Goal: Information Seeking & Learning: Learn about a topic

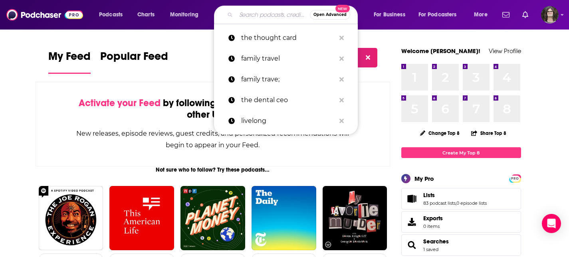
click at [268, 12] on input "Search podcasts, credits, & more..." at bounding box center [273, 14] width 74 height 13
paste input "Ask Dr. [PERSON_NAME] Podcast"
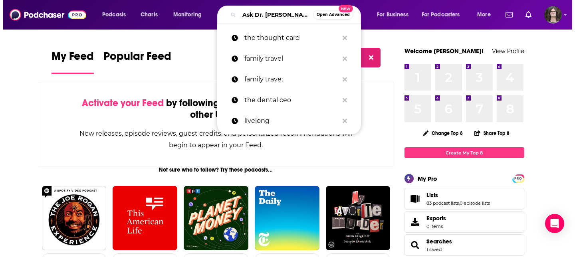
scroll to position [0, 18]
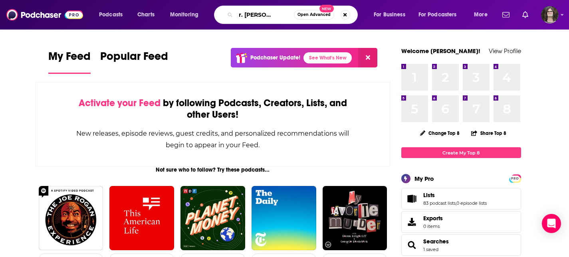
type input "Ask Dr. [PERSON_NAME] Podcast"
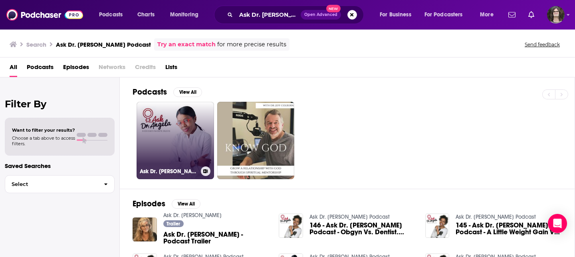
click at [178, 117] on link "Ask Dr. [PERSON_NAME] Podcast" at bounding box center [175, 140] width 77 height 77
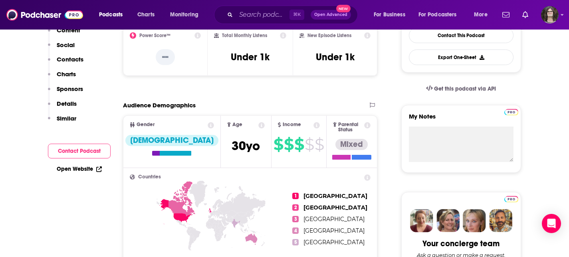
scroll to position [74, 0]
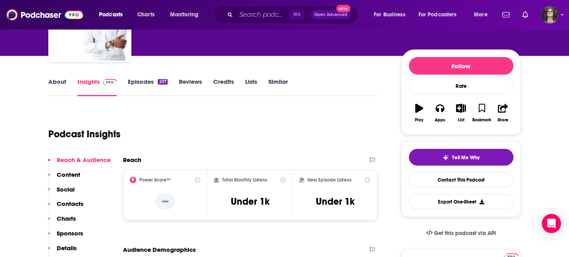
click at [141, 84] on link "Episodes 237" at bounding box center [148, 87] width 40 height 18
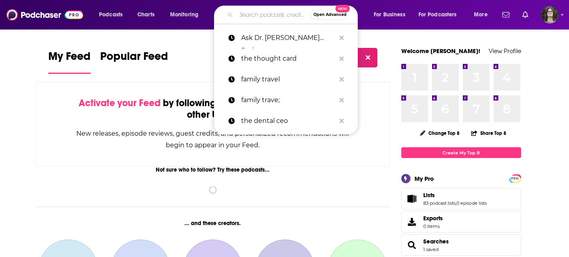
click at [259, 16] on input "Search podcasts, credits, & more..." at bounding box center [273, 14] width 74 height 13
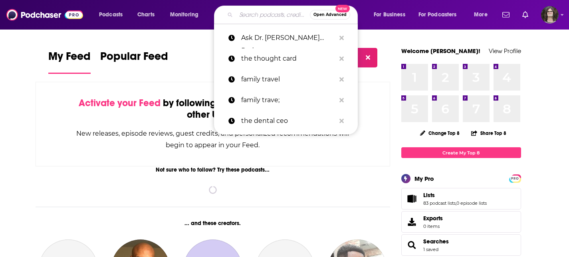
paste input "THE [PERSON_NAME] SHOW"
type input "THE [PERSON_NAME] SHOW"
